Goal: Information Seeking & Learning: Learn about a topic

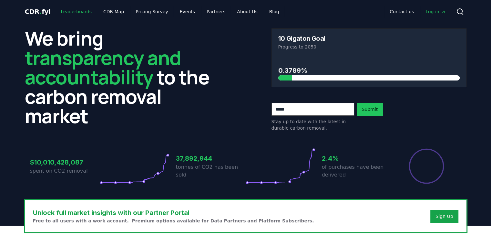
click at [69, 13] on link "Leaderboards" at bounding box center [76, 12] width 41 height 12
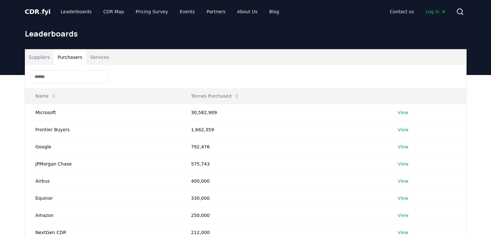
click at [67, 61] on button "Purchasers" at bounding box center [70, 56] width 33 height 15
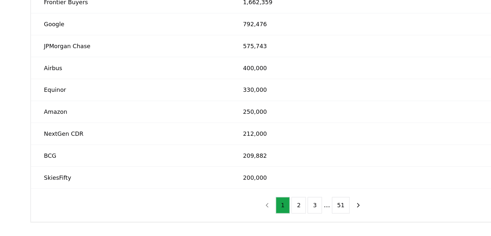
scroll to position [76, 0]
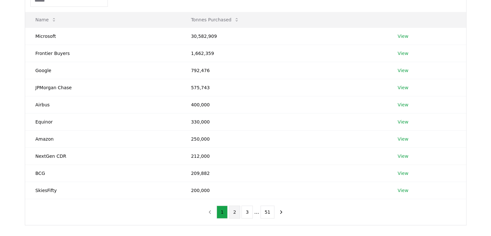
click at [236, 207] on button "2" at bounding box center [234, 211] width 11 height 13
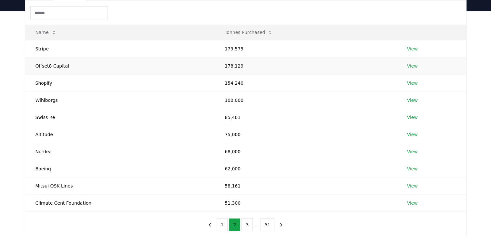
scroll to position [0, 0]
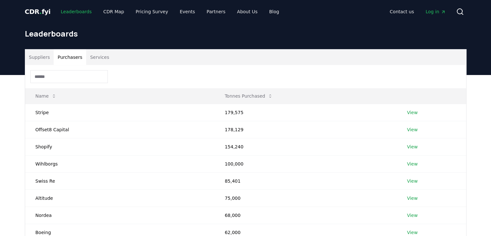
click at [77, 12] on link "Leaderboards" at bounding box center [76, 12] width 41 height 12
click at [42, 29] on h1 "Leaderboards" at bounding box center [246, 33] width 442 height 10
click at [41, 50] on button "Suppliers" at bounding box center [39, 56] width 29 height 15
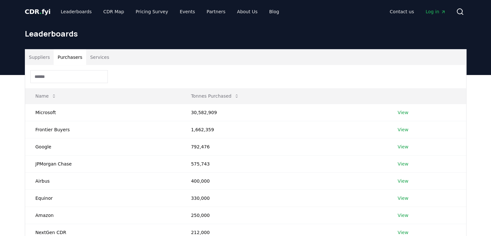
click at [72, 56] on button "Purchasers" at bounding box center [70, 56] width 33 height 15
click at [93, 57] on button "Services" at bounding box center [99, 56] width 27 height 15
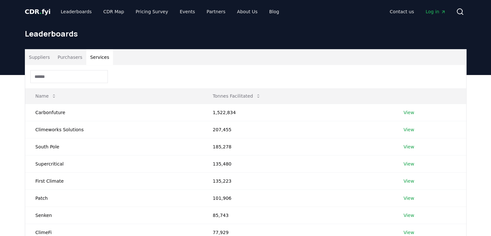
click at [69, 58] on button "Purchasers" at bounding box center [70, 56] width 33 height 15
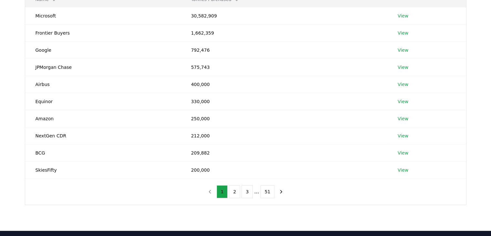
scroll to position [161, 0]
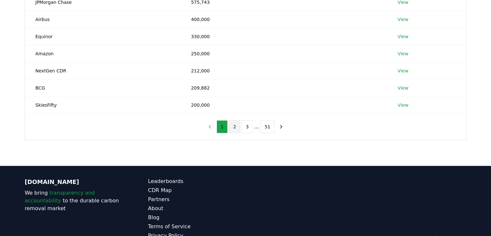
click at [233, 127] on button "2" at bounding box center [234, 126] width 11 height 13
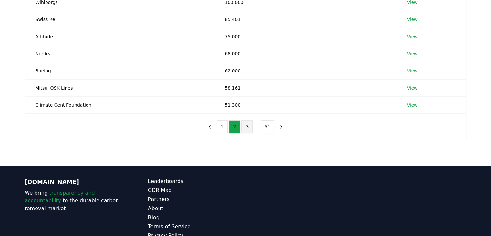
click at [251, 129] on button "3" at bounding box center [247, 126] width 11 height 13
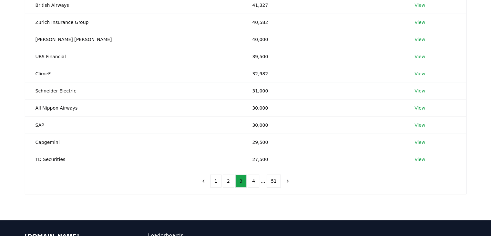
scroll to position [65, 0]
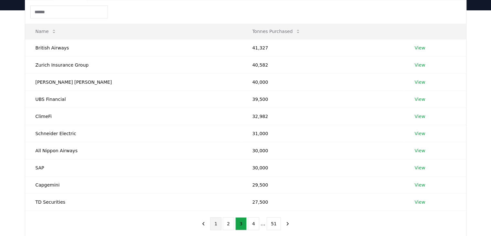
click at [215, 224] on button "1" at bounding box center [215, 223] width 11 height 13
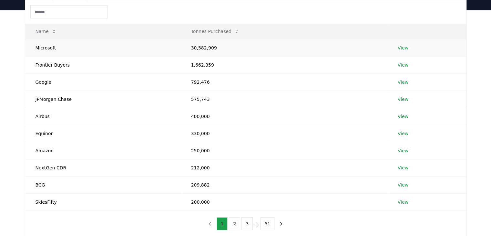
click at [126, 54] on td "Microsoft" at bounding box center [103, 47] width 156 height 17
click at [124, 65] on td "Frontier Buyers" at bounding box center [103, 64] width 156 height 17
click at [403, 64] on link "View" at bounding box center [403, 65] width 11 height 6
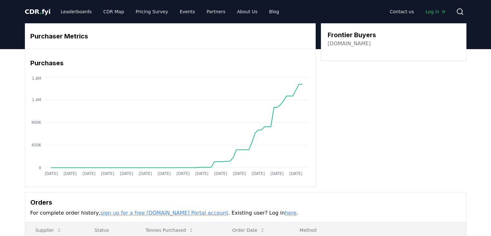
scroll to position [220, 0]
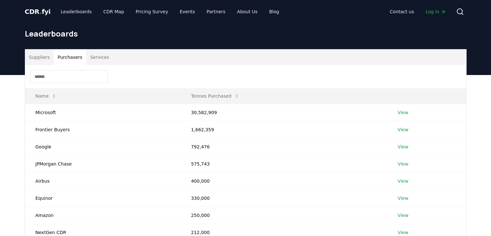
click at [62, 55] on button "Purchasers" at bounding box center [70, 56] width 33 height 15
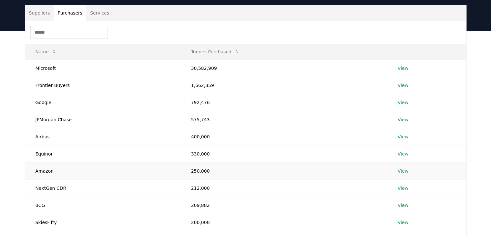
scroll to position [65, 0]
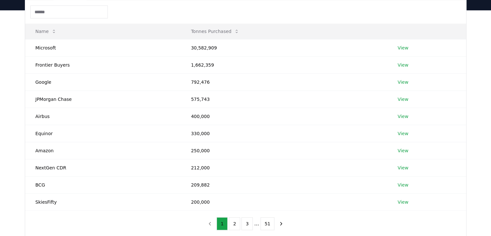
click at [230, 226] on ul "1 2 3 ... 51" at bounding box center [246, 223] width 58 height 13
click at [240, 225] on button "2" at bounding box center [234, 223] width 11 height 13
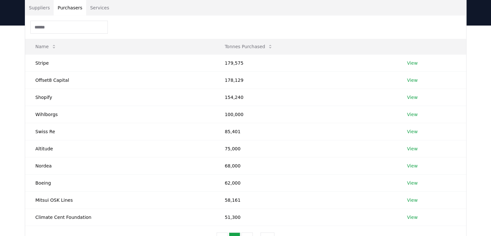
scroll to position [0, 0]
